Goal: Share content

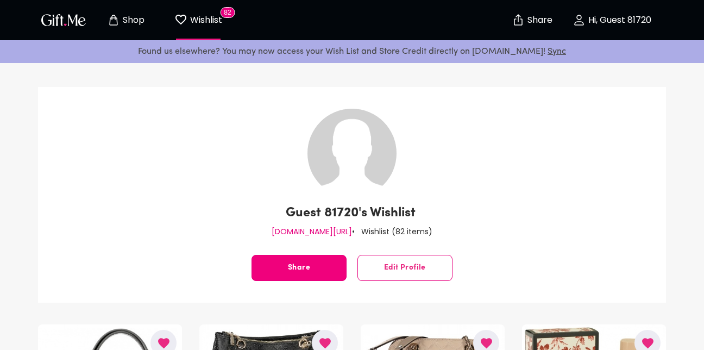
click at [321, 267] on button "Share" at bounding box center [299, 268] width 95 height 26
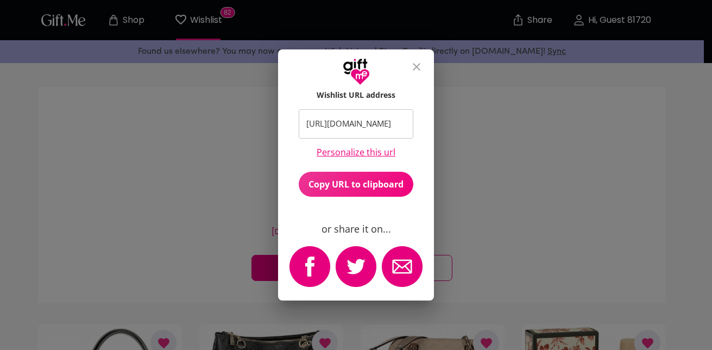
click at [328, 191] on button "Copy URL to clipboard" at bounding box center [356, 184] width 115 height 25
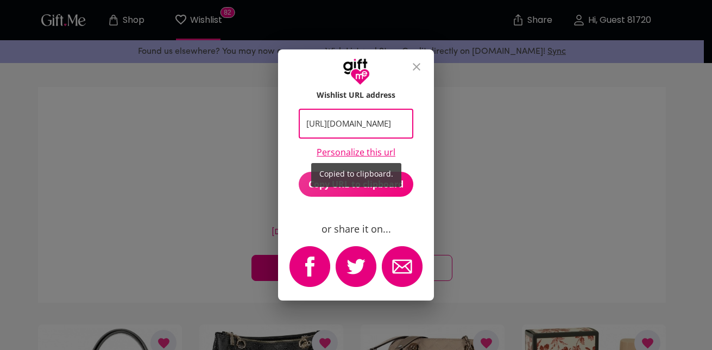
scroll to position [0, 9]
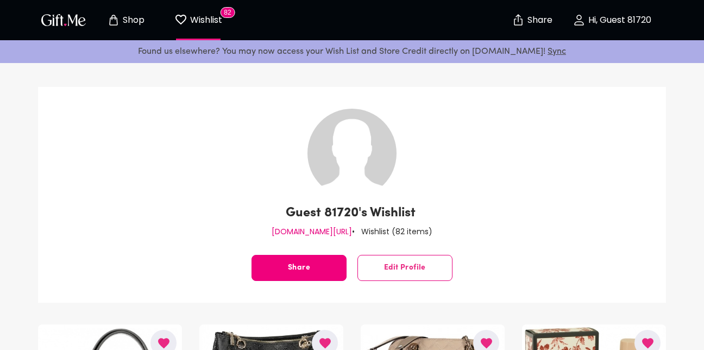
click at [317, 273] on button "Share" at bounding box center [299, 268] width 95 height 26
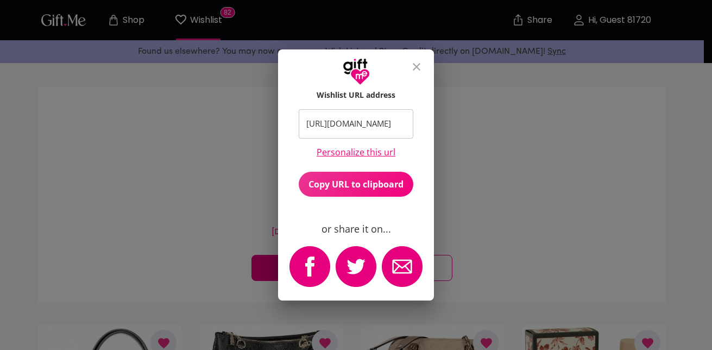
click at [342, 186] on span "Copy URL to clipboard" at bounding box center [356, 184] width 115 height 12
click at [420, 63] on icon "close" at bounding box center [416, 66] width 13 height 13
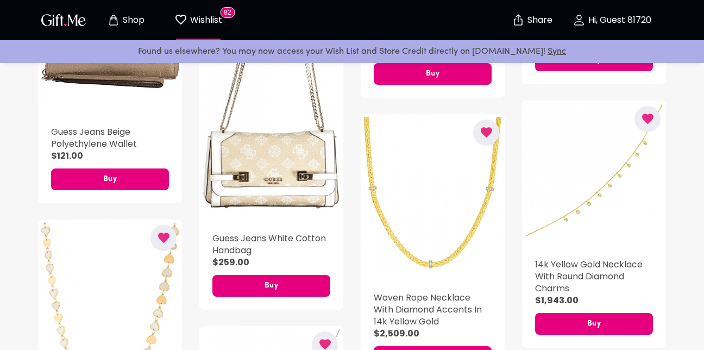
scroll to position [2502, 0]
